Goal: Task Accomplishment & Management: Manage account settings

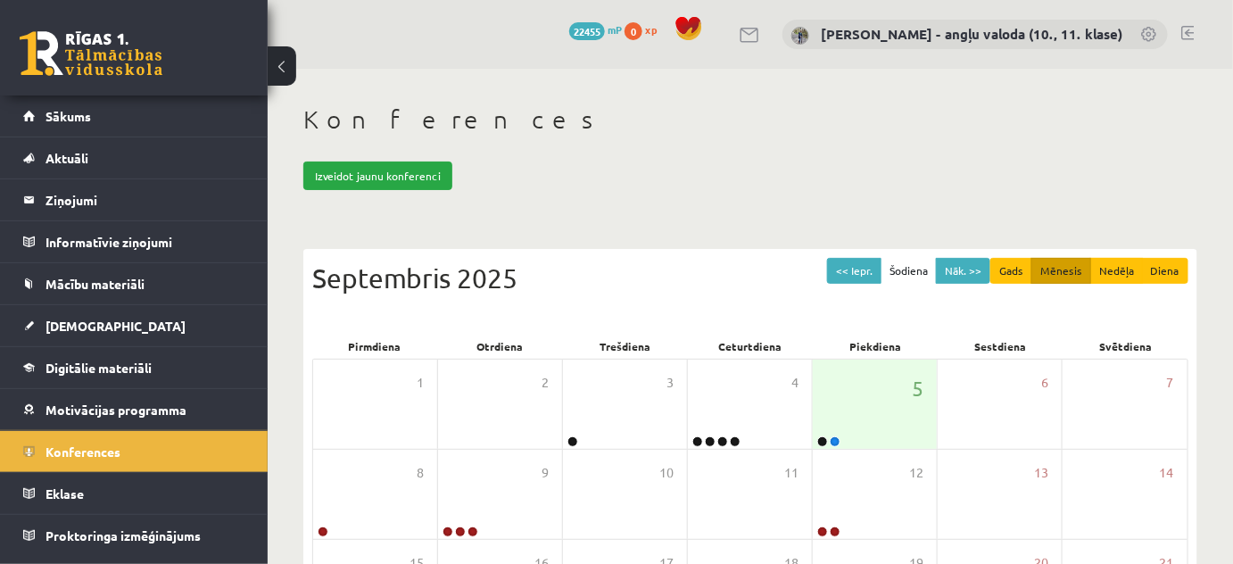
click at [1188, 29] on link at bounding box center [1187, 33] width 13 height 14
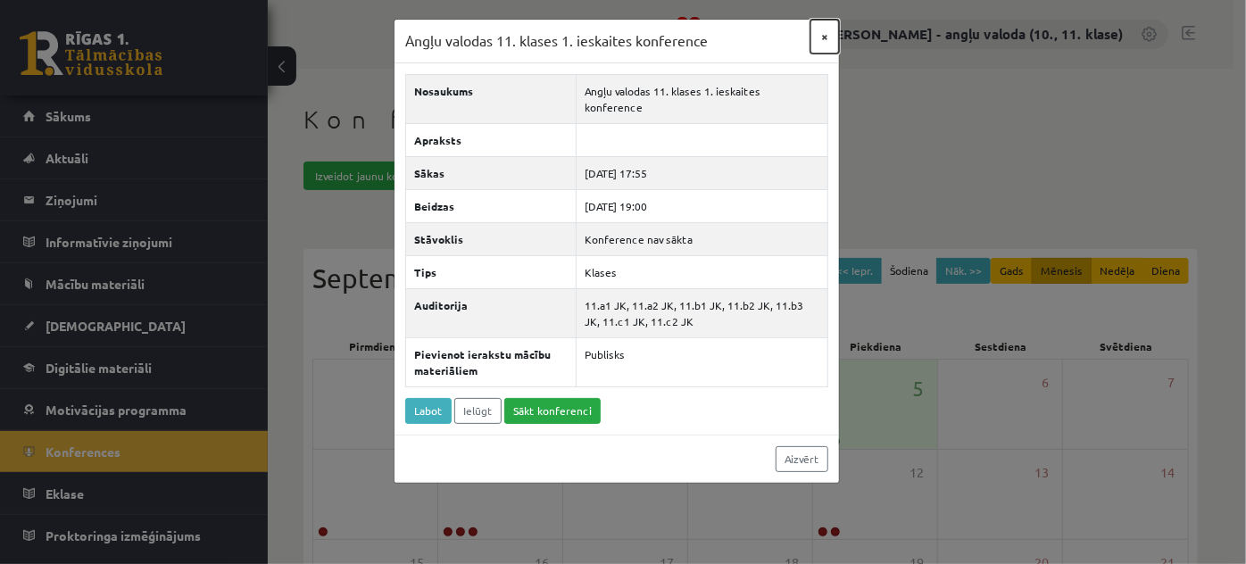
click at [821, 37] on button "×" at bounding box center [824, 37] width 29 height 34
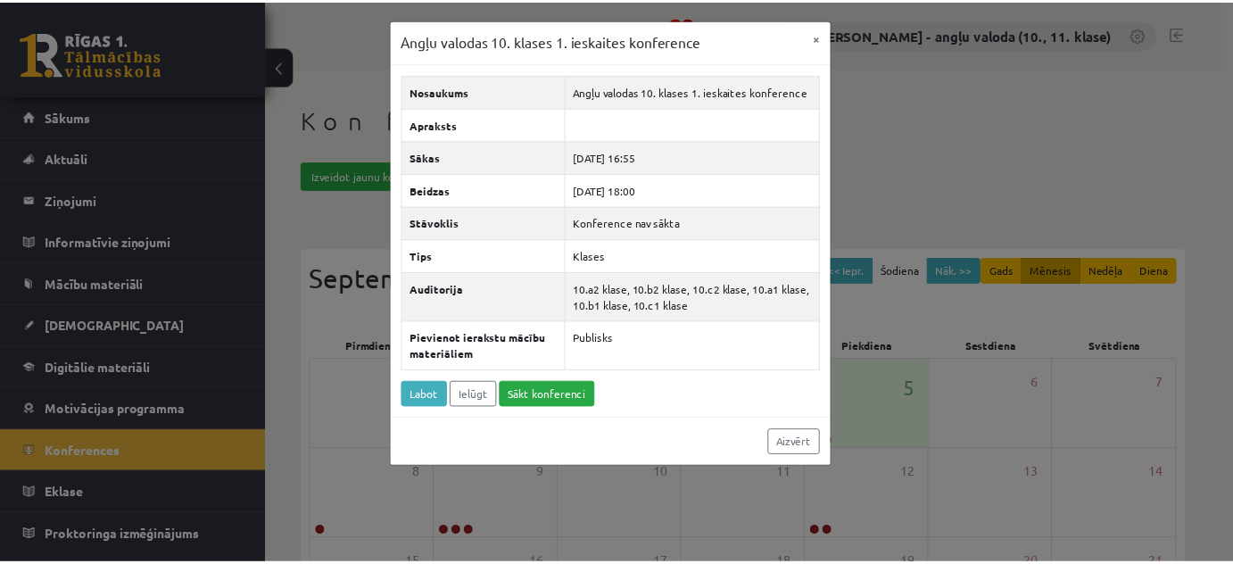
scroll to position [153, 0]
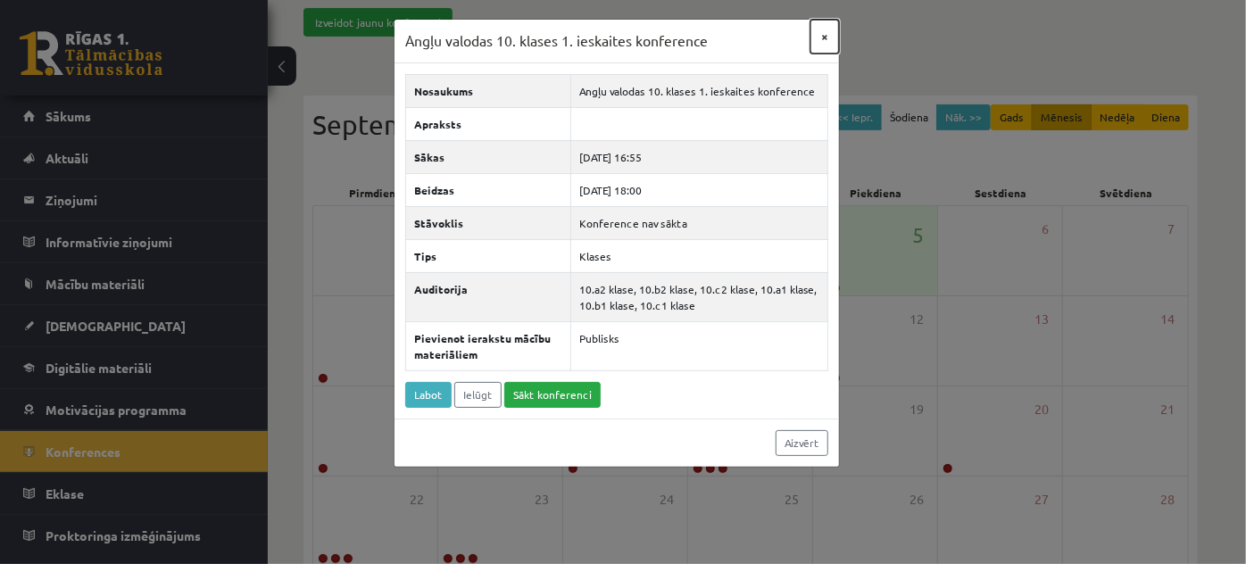
click at [822, 36] on button "×" at bounding box center [824, 37] width 29 height 34
